Goal: Task Accomplishment & Management: Use online tool/utility

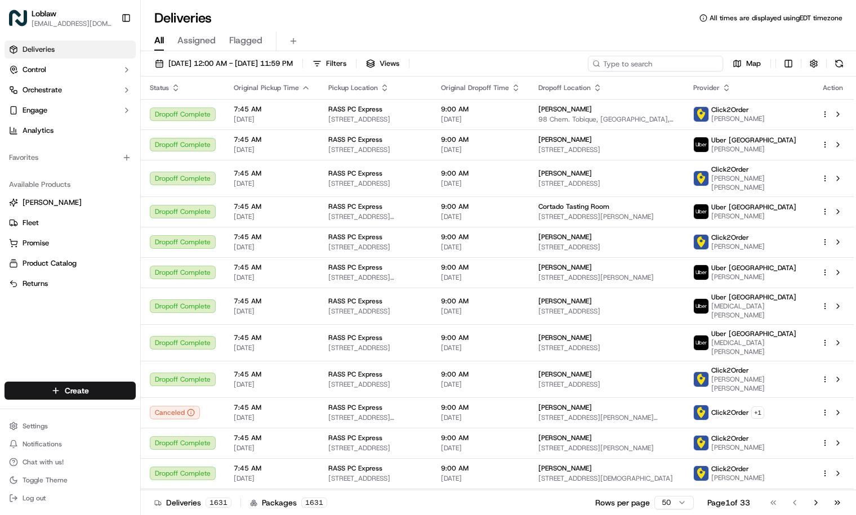
click at [668, 62] on input at bounding box center [655, 64] width 135 height 16
paste input "531900013689393"
type input "531900013689393"
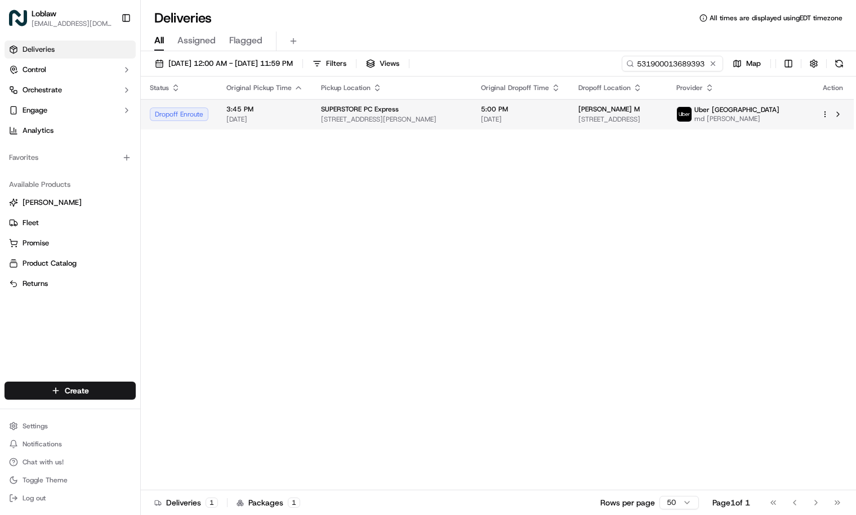
click at [483, 113] on span "5:00 PM" at bounding box center [520, 109] width 79 height 9
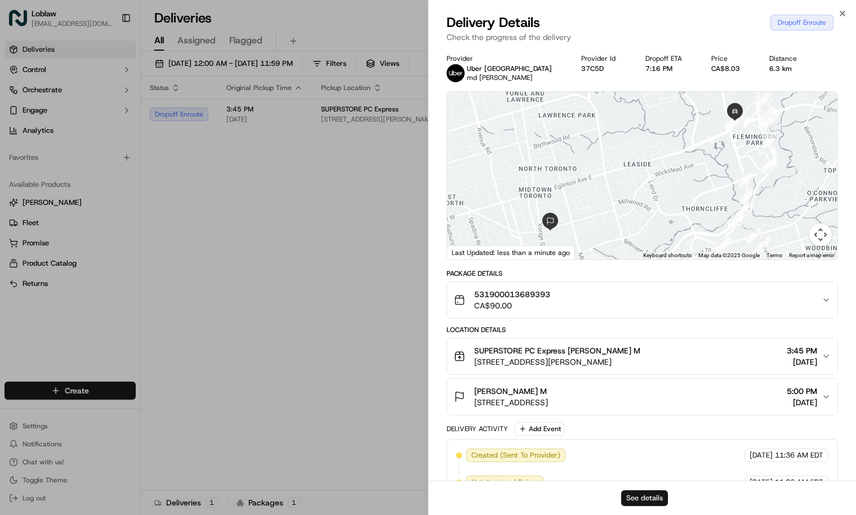
click at [657, 498] on button "See details" at bounding box center [644, 498] width 47 height 16
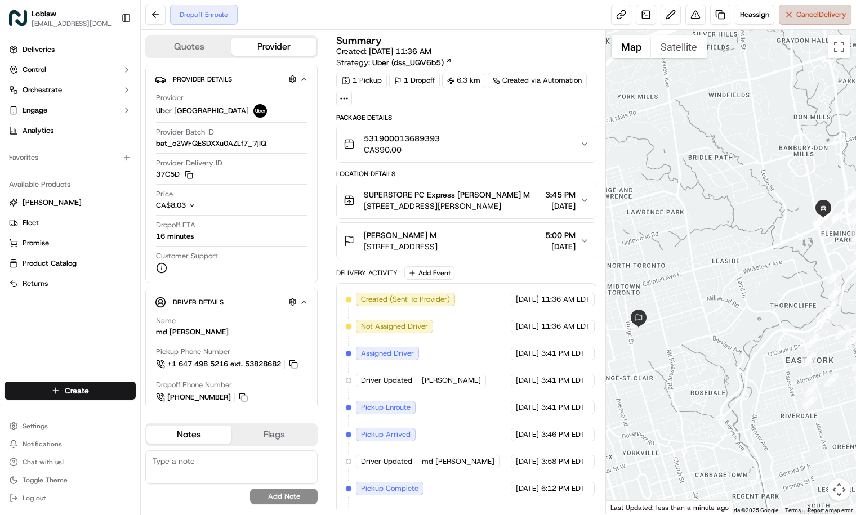
click at [804, 19] on span "Cancel Delivery" at bounding box center [821, 15] width 50 height 10
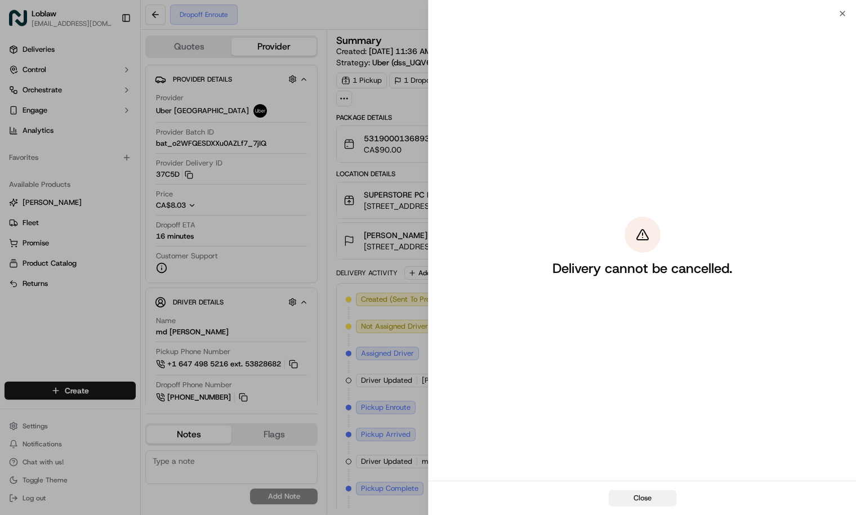
click at [648, 498] on button "Close" at bounding box center [643, 498] width 68 height 16
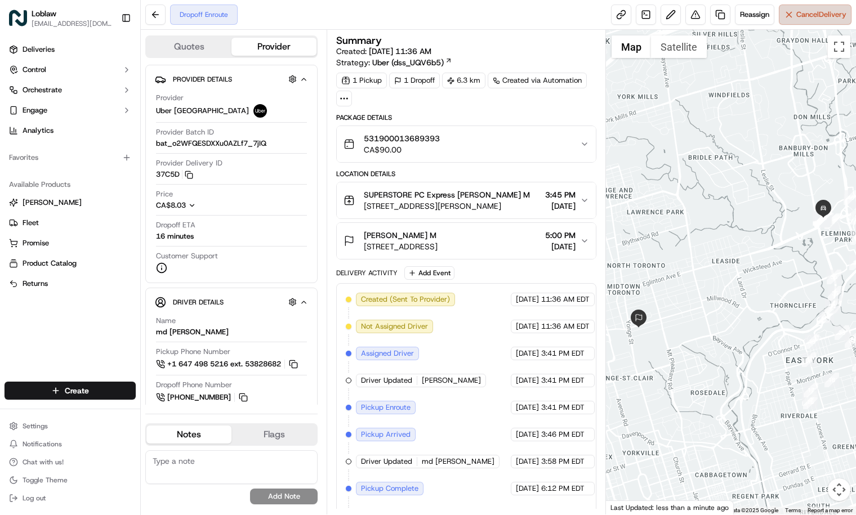
click at [804, 15] on span "Cancel Delivery" at bounding box center [821, 15] width 50 height 10
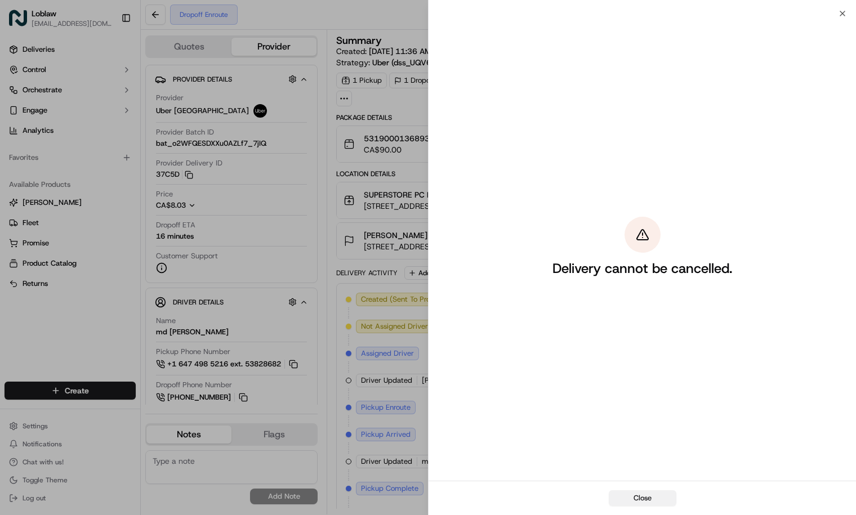
click at [636, 498] on button "Close" at bounding box center [643, 498] width 68 height 16
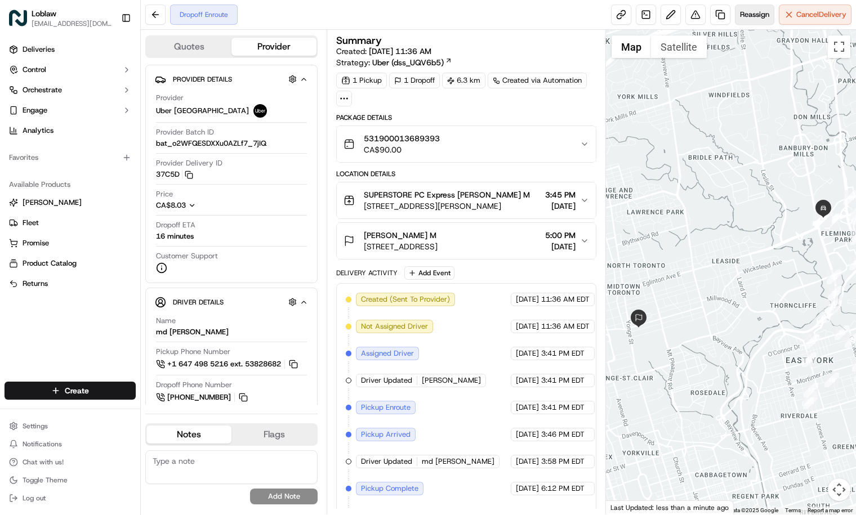
click at [754, 14] on span "Reassign" at bounding box center [754, 15] width 29 height 10
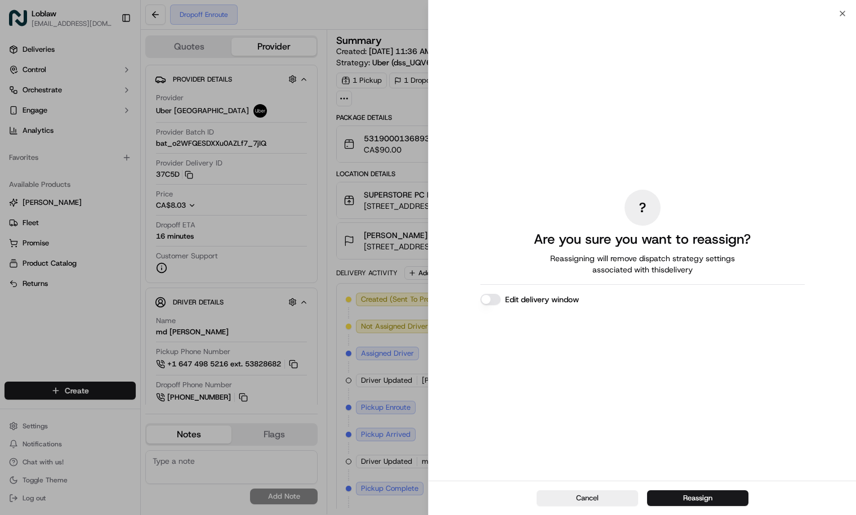
click at [839, 15] on div "? Are you sure you want to reassign? Reassigning will remove dispatch strategy …" at bounding box center [641, 247] width 427 height 467
